Goal: Task Accomplishment & Management: Manage account settings

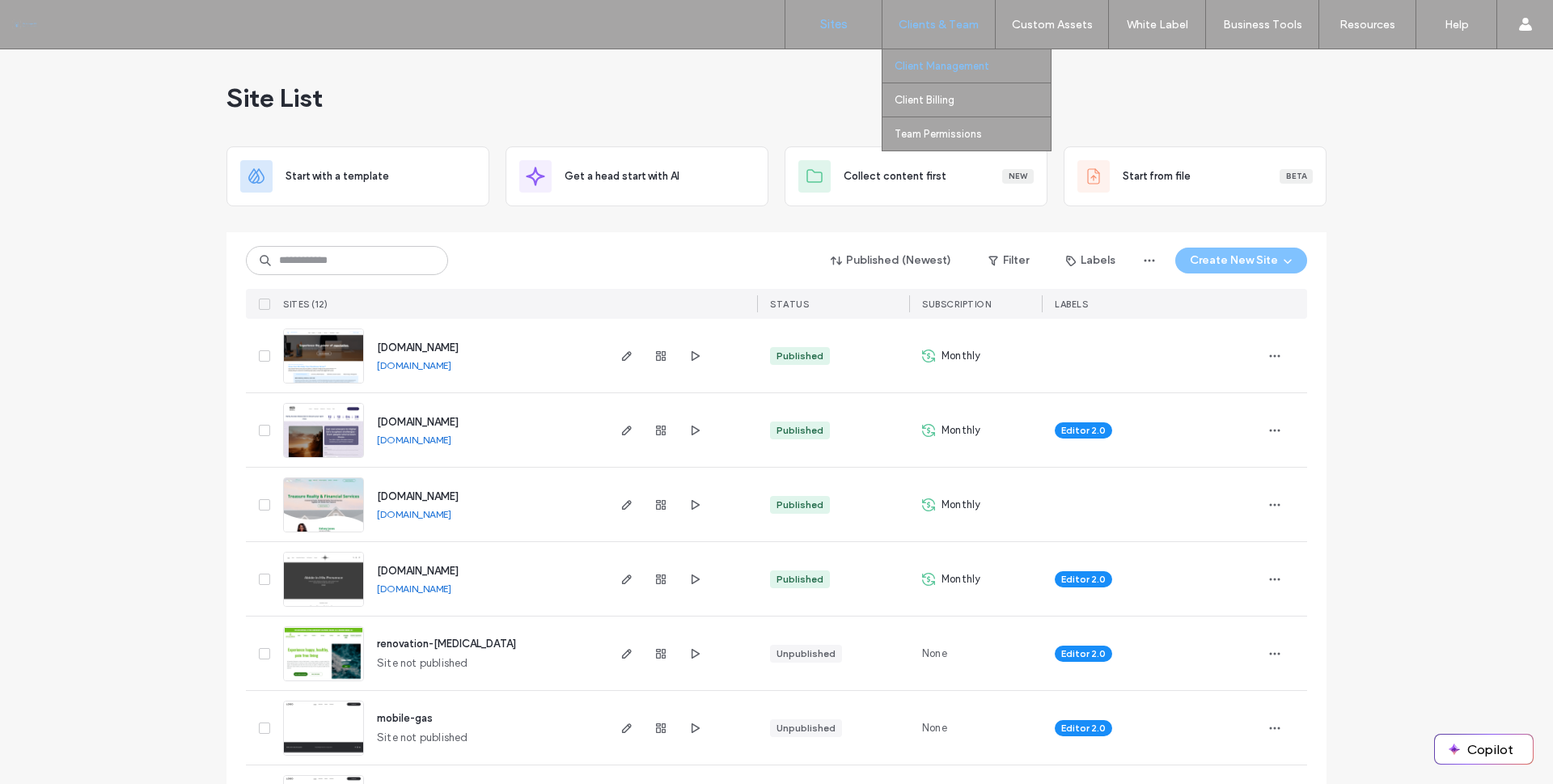
click at [958, 69] on label "Client Management" at bounding box center [942, 66] width 95 height 12
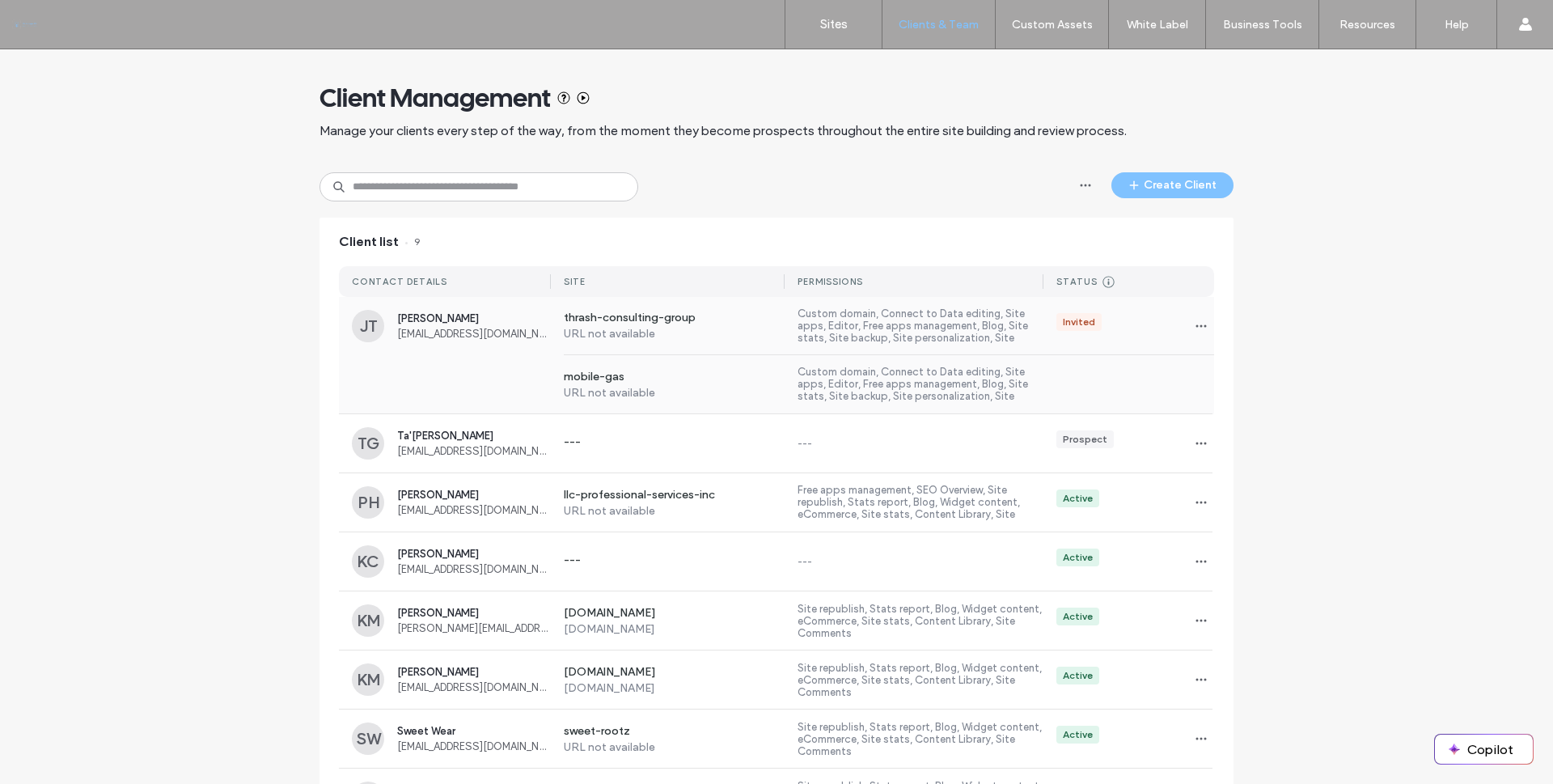
click at [1168, 334] on div "Invited" at bounding box center [1128, 326] width 170 height 26
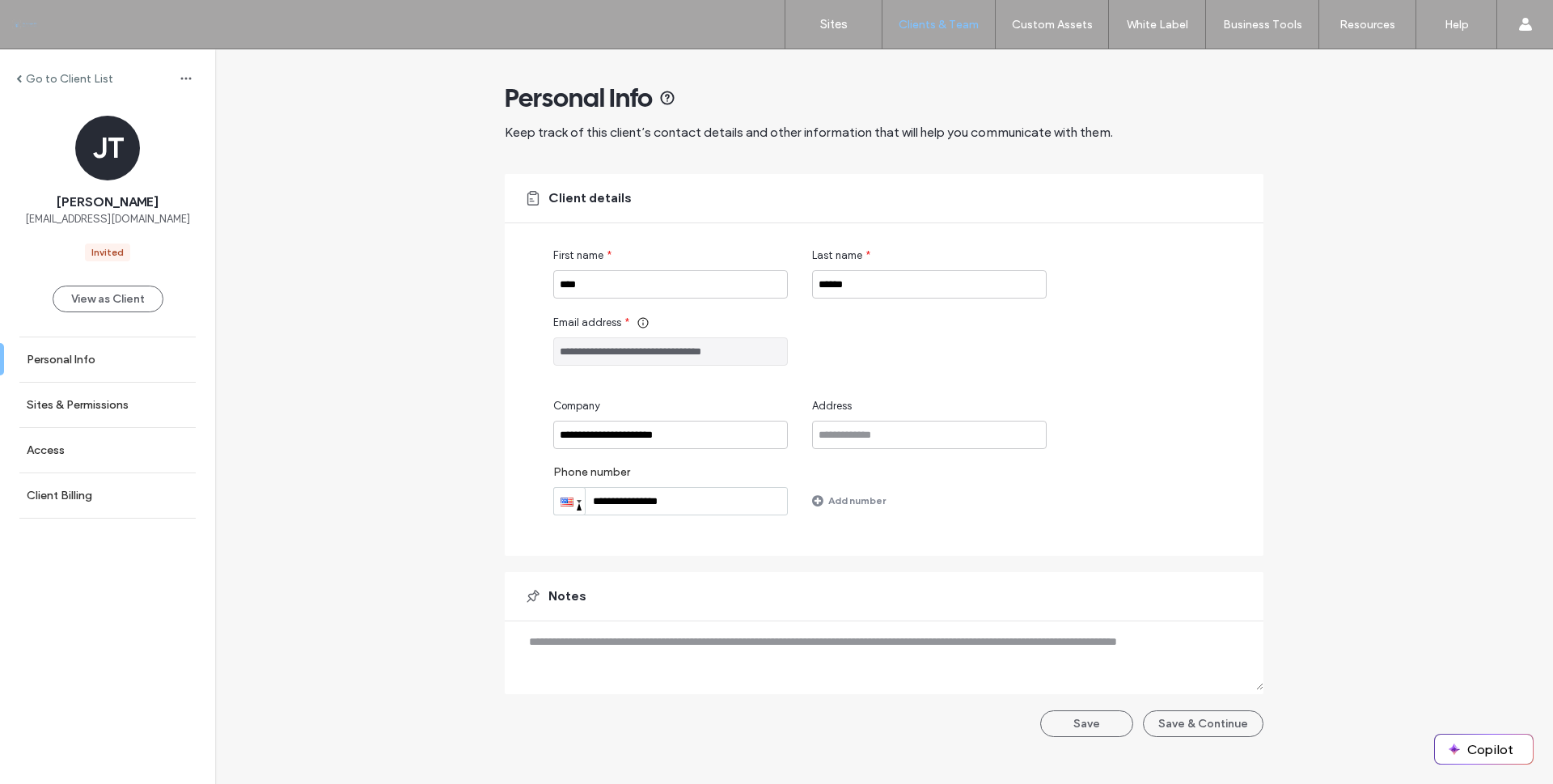
click at [45, 82] on label "Go to Client List" at bounding box center [70, 78] width 87 height 13
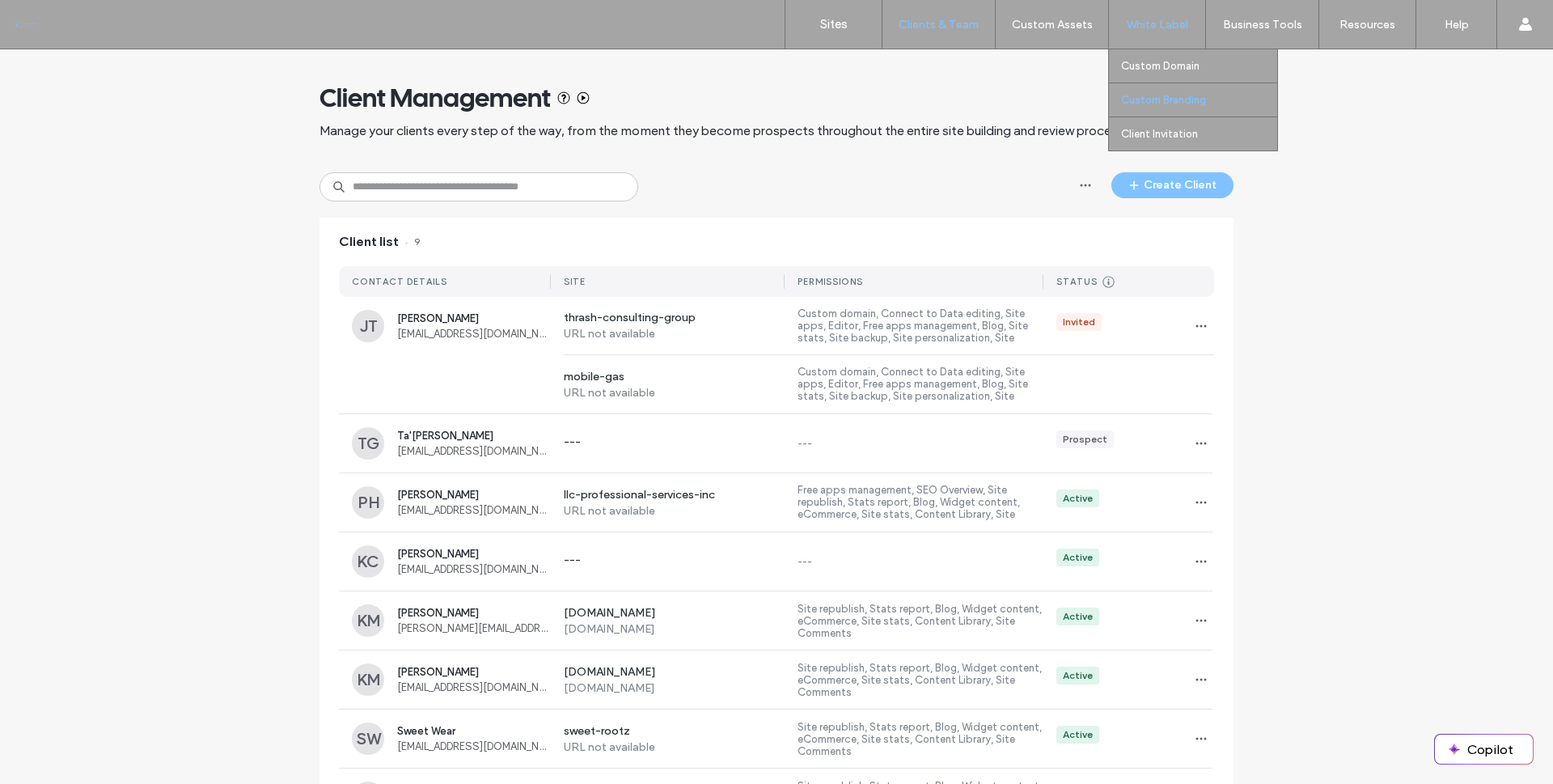
click at [1169, 102] on label "Custom Branding" at bounding box center [1163, 100] width 85 height 12
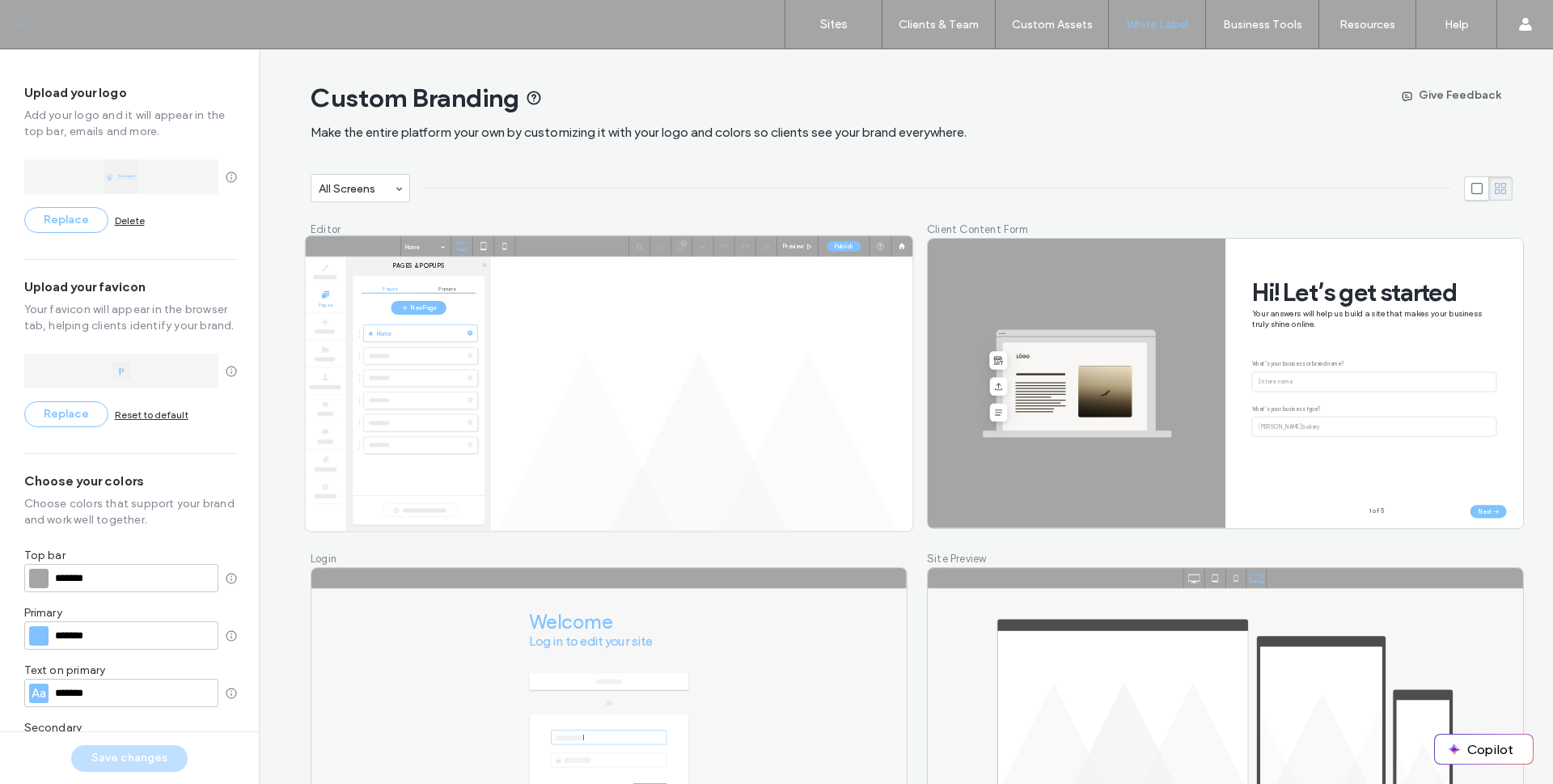
type input "*******"
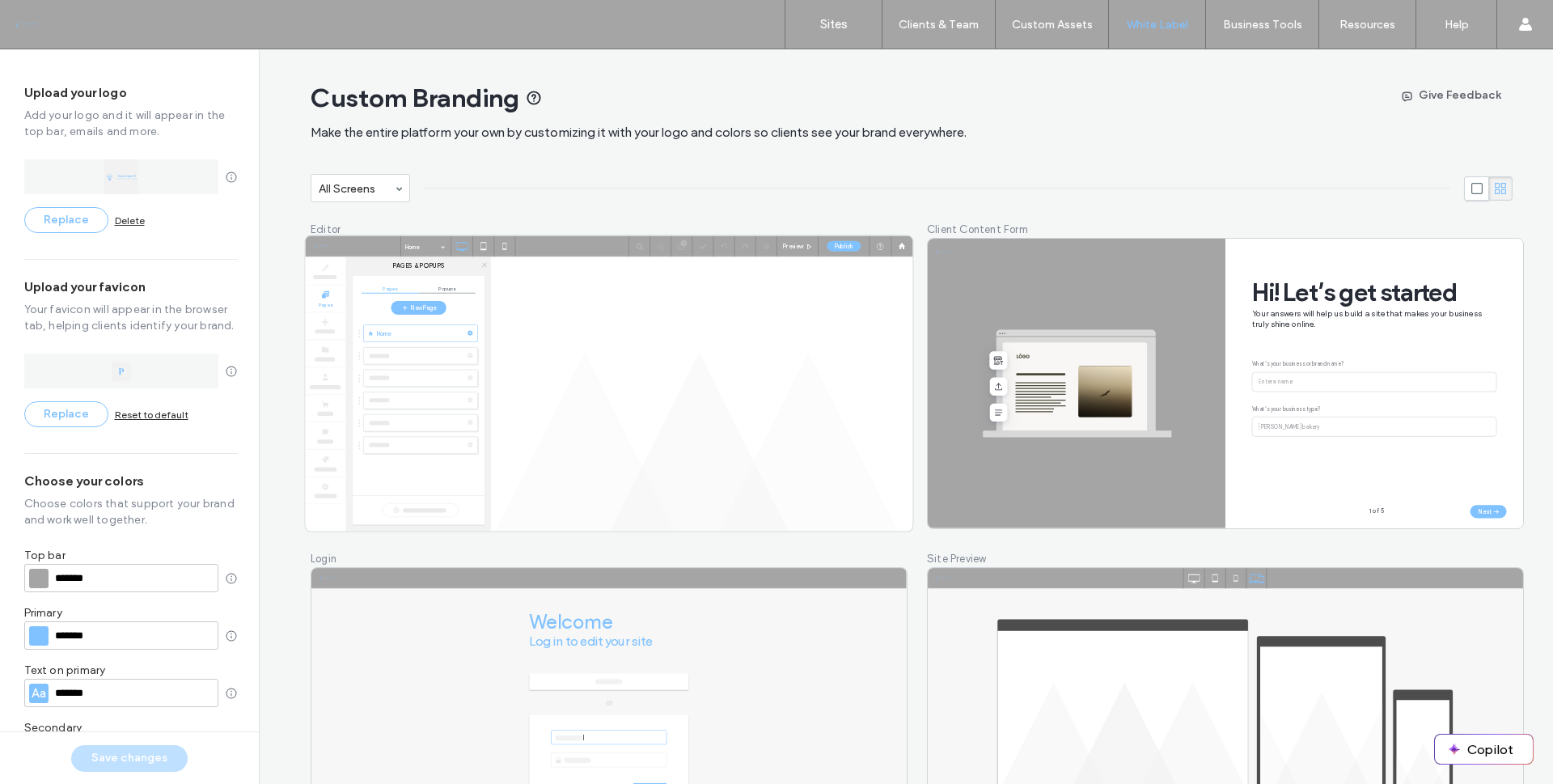
type input "*******"
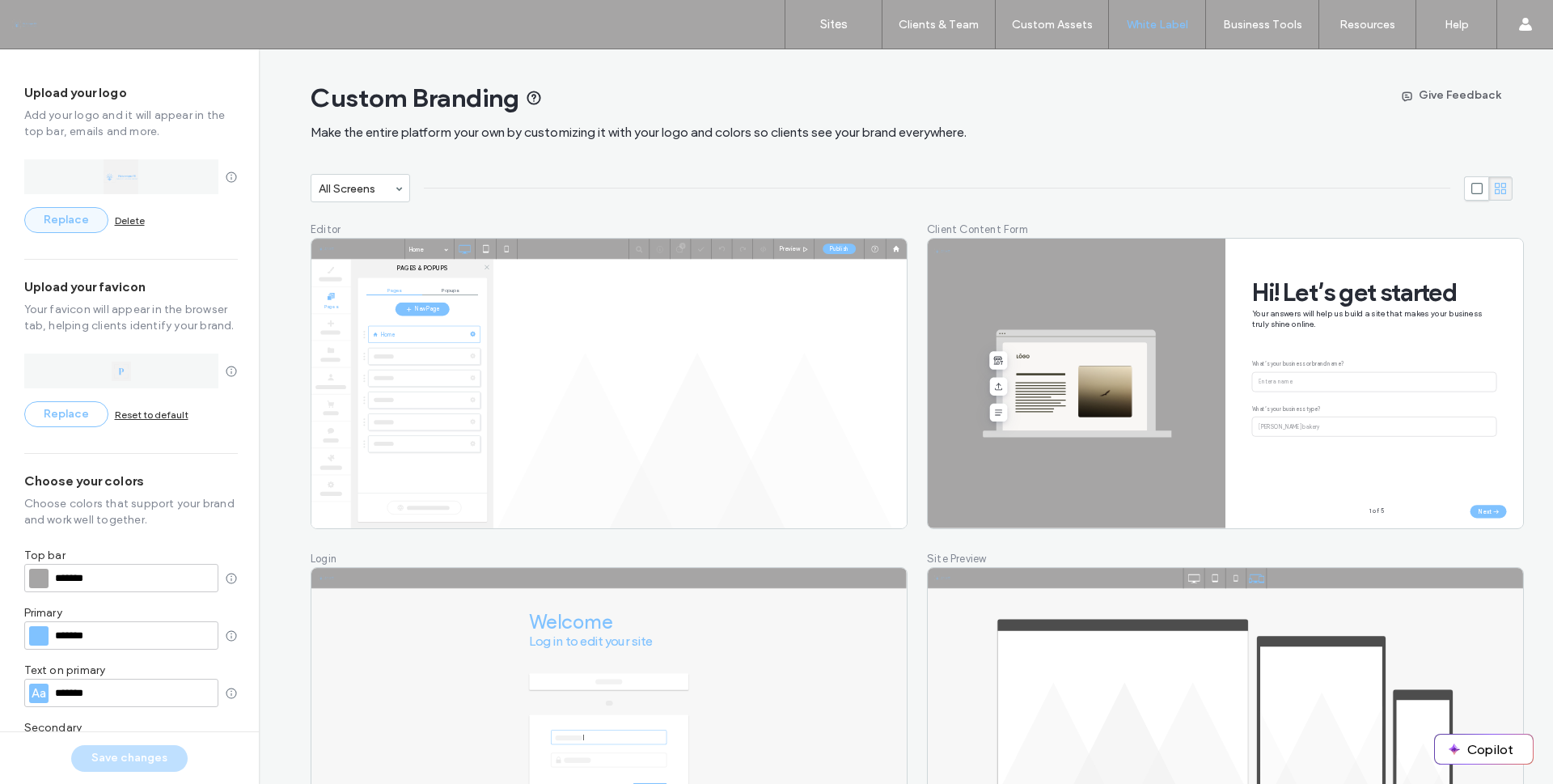
click at [68, 221] on button "Replace" at bounding box center [66, 219] width 84 height 26
click at [84, 224] on button "Replace" at bounding box center [66, 219] width 84 height 26
click at [60, 212] on button "Replace" at bounding box center [66, 219] width 84 height 26
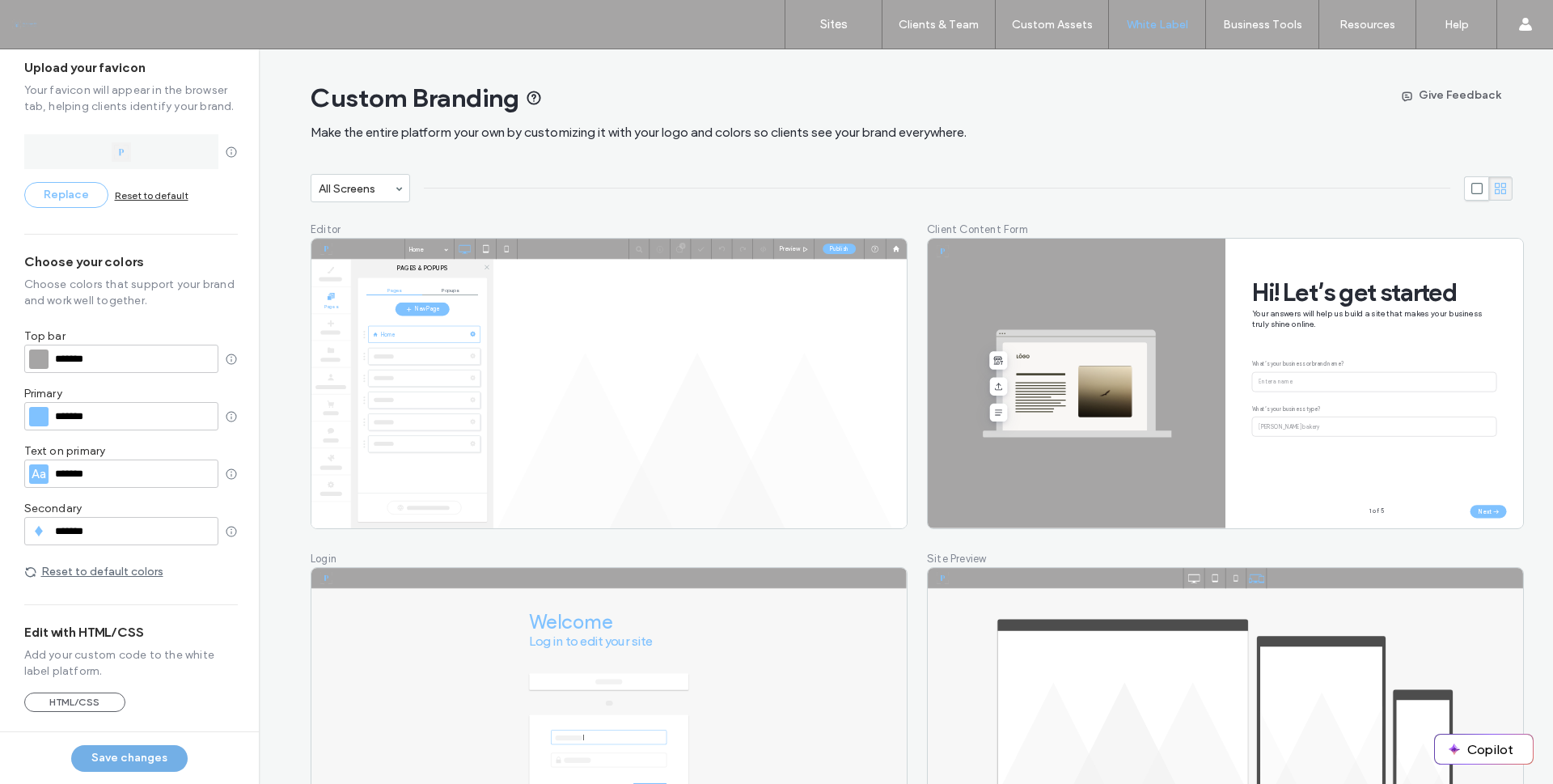
scroll to position [221, 0]
click at [136, 763] on button "Save changes" at bounding box center [129, 758] width 117 height 27
